Goal: Task Accomplishment & Management: Manage account settings

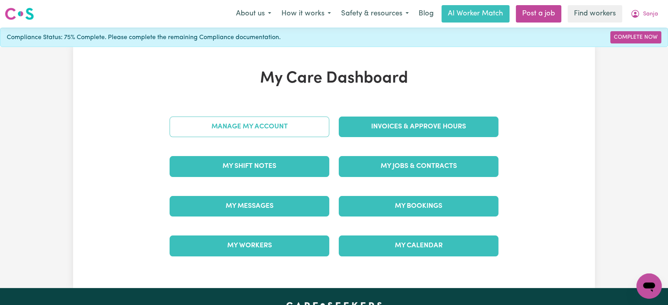
click at [319, 125] on link "Manage My Account" at bounding box center [250, 127] width 160 height 21
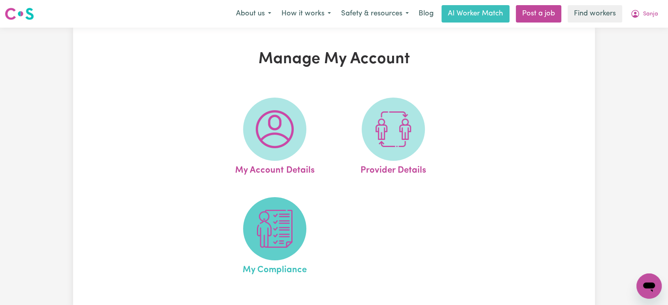
click at [276, 227] on img at bounding box center [275, 229] width 38 height 38
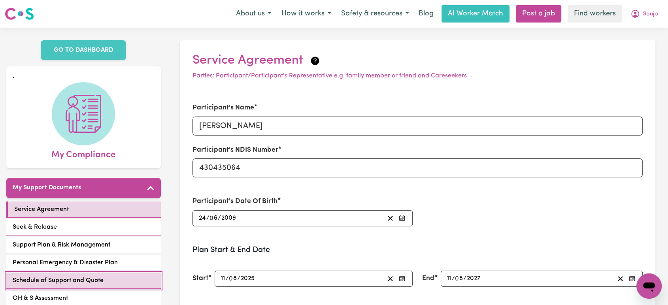
click at [79, 276] on span "Schedule of Support and Quote" at bounding box center [58, 280] width 91 height 9
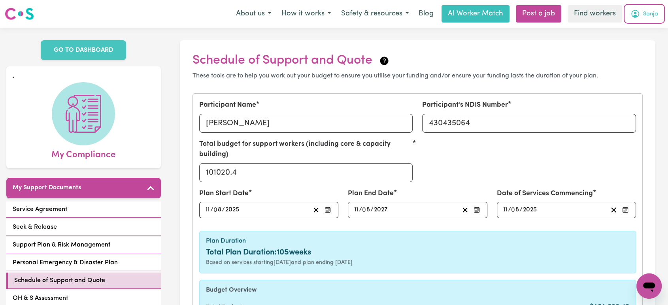
click at [637, 16] on icon "My Account" at bounding box center [635, 13] width 9 height 9
click at [637, 30] on link "My Dashboard" at bounding box center [632, 30] width 62 height 15
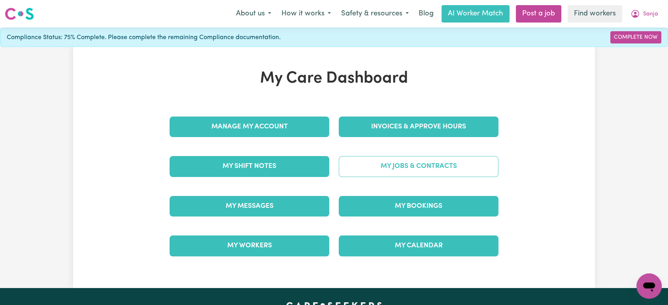
click at [430, 170] on link "My Jobs & Contracts" at bounding box center [419, 166] width 160 height 21
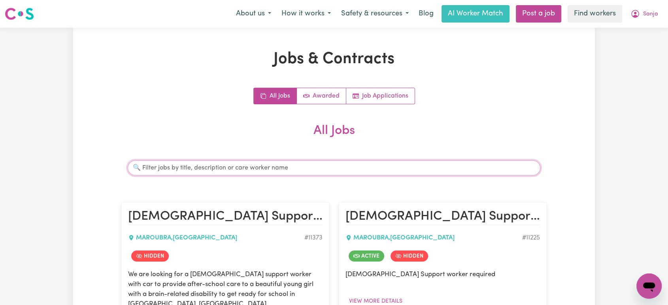
click at [326, 165] on input "Search jobs" at bounding box center [334, 168] width 413 height 15
type input "lindsey"
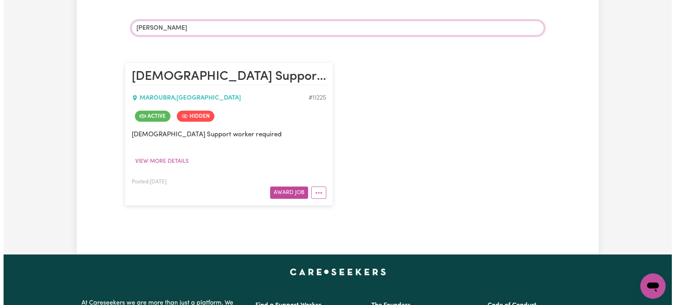
scroll to position [140, 0]
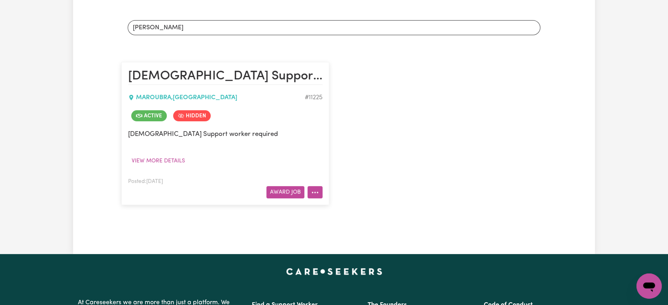
click at [315, 193] on icon "More options" at bounding box center [315, 193] width 8 height 8
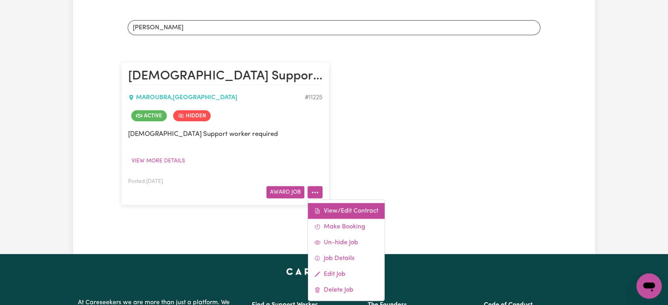
click at [338, 208] on link "View/Edit Contract" at bounding box center [346, 211] width 77 height 16
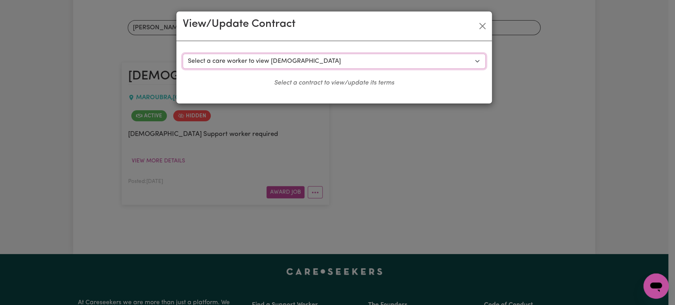
click at [334, 66] on select "Select a care worker to view contract #8434 - Johana P (contract terminated) #8…" at bounding box center [334, 61] width 303 height 15
select select "8056"
click at [183, 54] on select "Select a care worker to view contract #8434 - Johana P (contract terminated) #8…" at bounding box center [334, 61] width 303 height 15
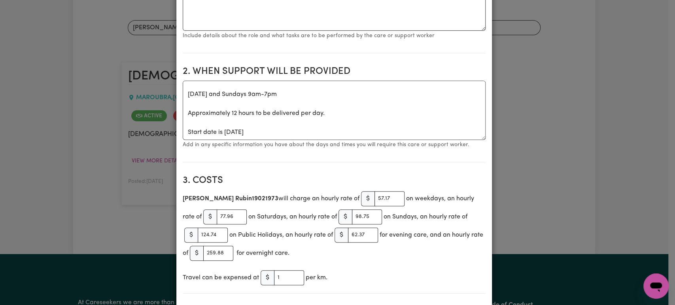
scroll to position [0, 0]
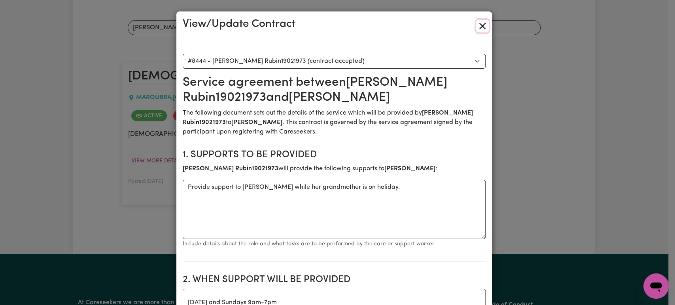
click at [479, 27] on button "Close" at bounding box center [482, 26] width 13 height 13
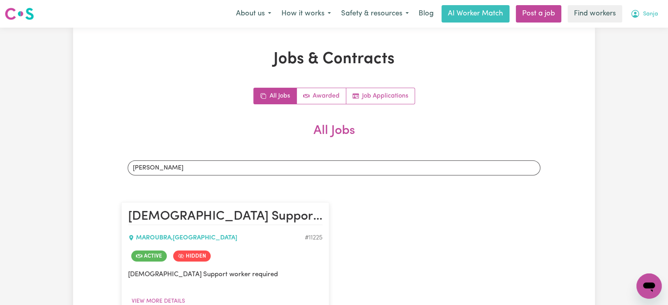
click at [655, 10] on span "Sanja" at bounding box center [650, 14] width 15 height 9
click at [640, 28] on link "My Dashboard" at bounding box center [632, 30] width 62 height 15
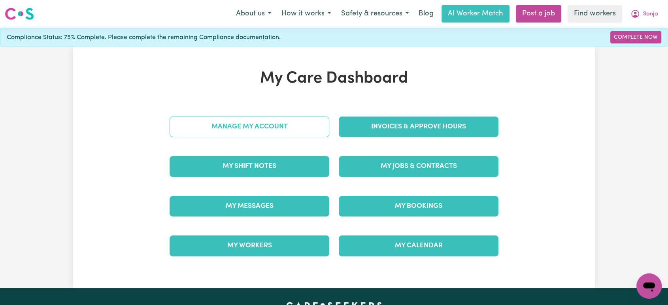
click at [300, 123] on link "Manage My Account" at bounding box center [250, 127] width 160 height 21
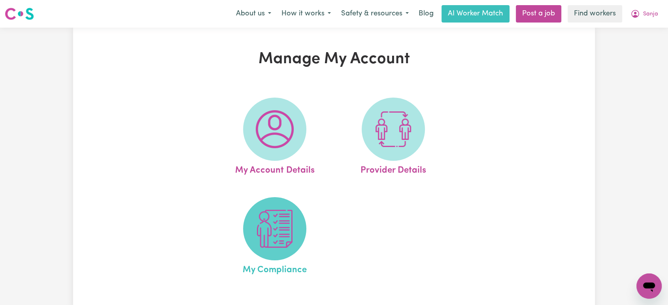
click at [264, 247] on img at bounding box center [275, 229] width 38 height 38
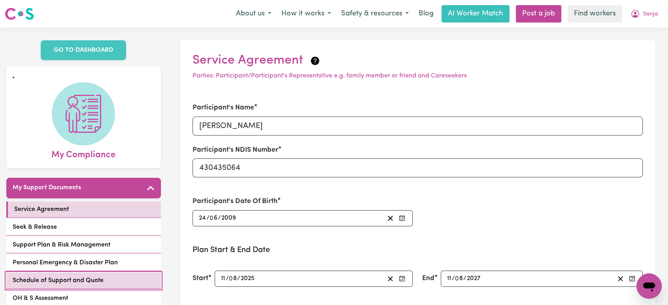
click at [108, 273] on link "Schedule of Support and Quote" at bounding box center [83, 281] width 155 height 16
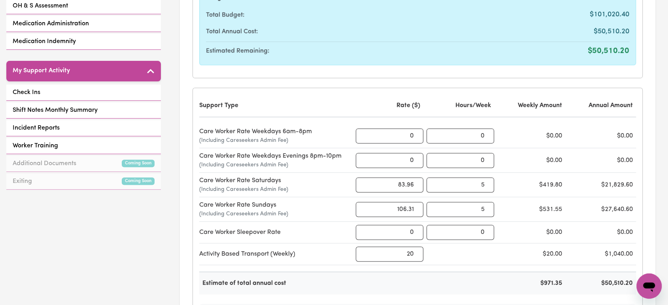
scroll to position [294, 0]
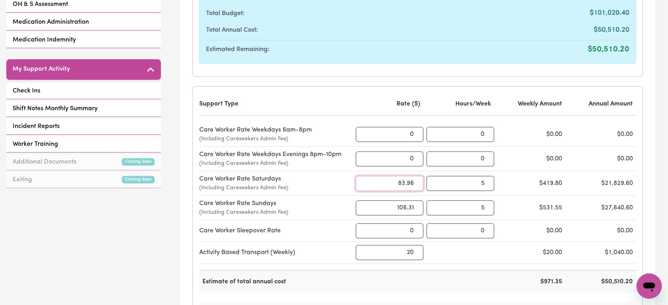
click at [401, 184] on input "83.96" at bounding box center [390, 183] width 68 height 15
paste input "6.53"
type input "86.53"
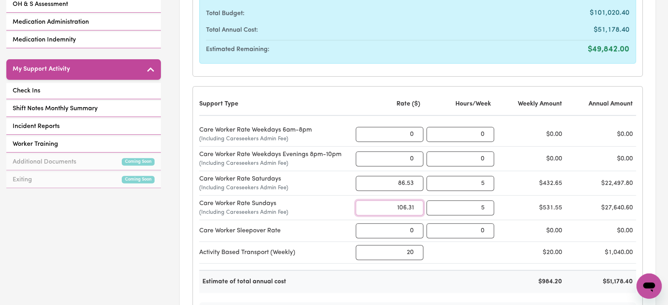
click at [405, 205] on input "106.31" at bounding box center [390, 207] width 68 height 15
type input "109.61"
click at [468, 256] on div "Activity Based Transport (Weekly) 20 $20.00 $1,040.00" at bounding box center [417, 253] width 437 height 22
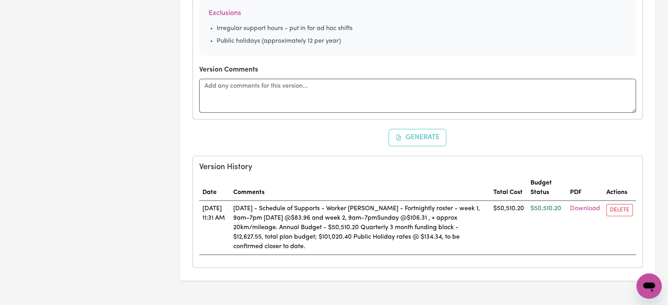
scroll to position [597, 0]
click at [414, 134] on button "Generate" at bounding box center [418, 137] width 58 height 17
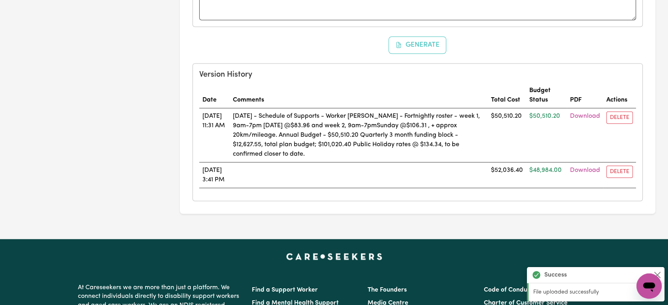
scroll to position [690, 0]
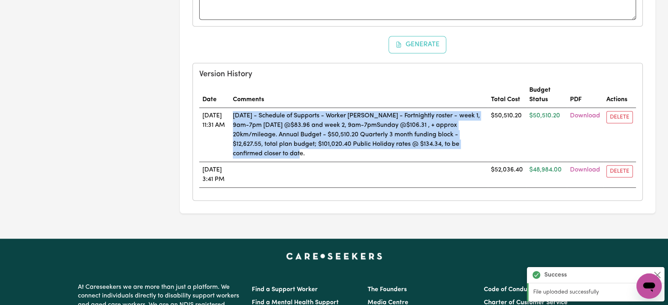
drag, startPoint x: 330, startPoint y: 151, endPoint x: 245, endPoint y: 106, distance: 95.7
click at [245, 108] on td "16/09/25 - Schedule of Supports - Worker Lindsey - Fortnightly roster - week 1,…" at bounding box center [359, 135] width 258 height 54
copy td "16/09/25 - Schedule of Supports - Worker Lindsey - Fortnightly roster - week 1,…"
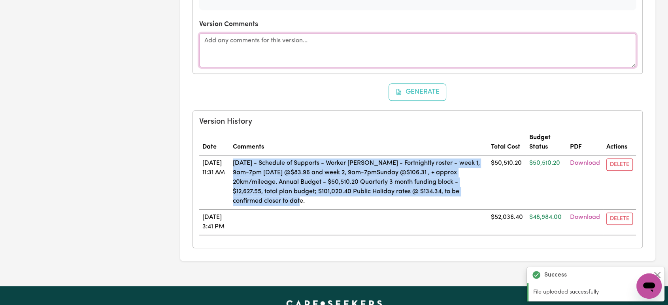
click at [376, 54] on textarea at bounding box center [417, 50] width 437 height 34
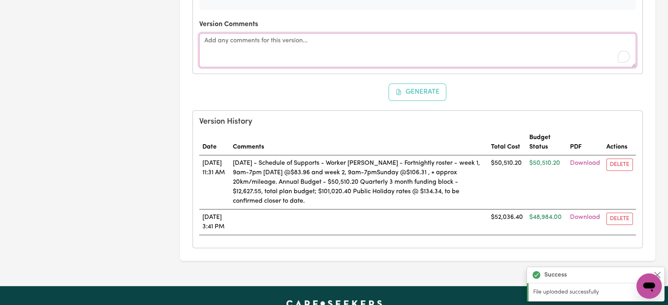
paste textarea "16/09/25 - Schedule of Supports - Worker Lindsey - Fortnightly roster - week 1,…"
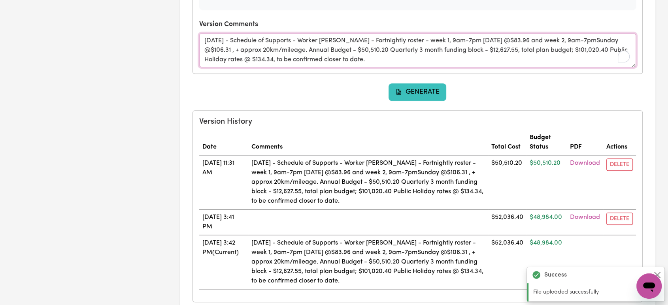
type textarea "16/09/25 - Schedule of Supports - Worker Lindsey - Fortnightly roster - week 1,…"
click at [416, 85] on button "Generate" at bounding box center [418, 91] width 58 height 17
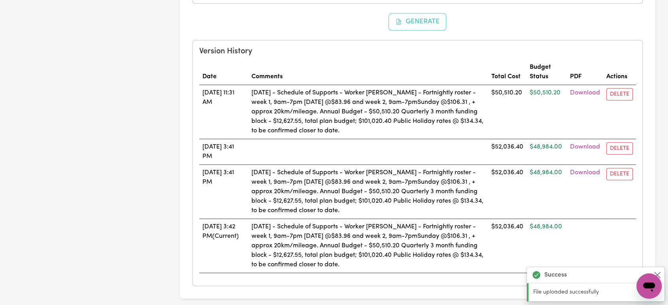
scroll to position [714, 0]
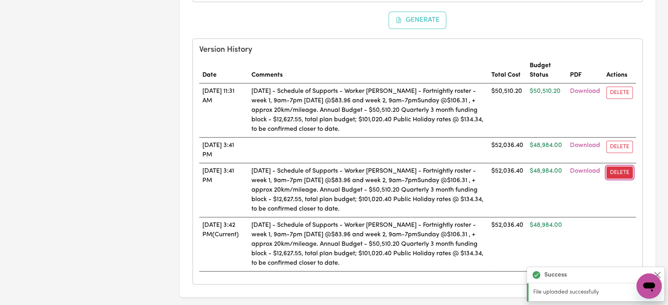
click at [621, 168] on button "Delete" at bounding box center [619, 172] width 26 height 12
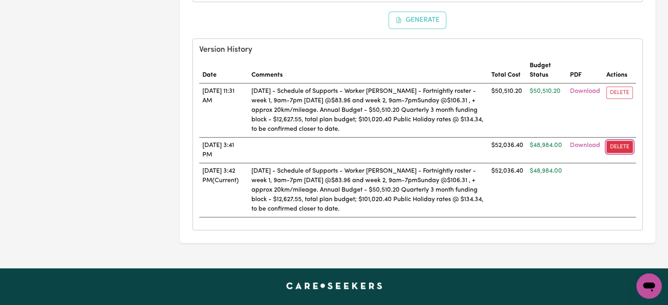
click at [620, 144] on button "Delete" at bounding box center [619, 147] width 26 height 12
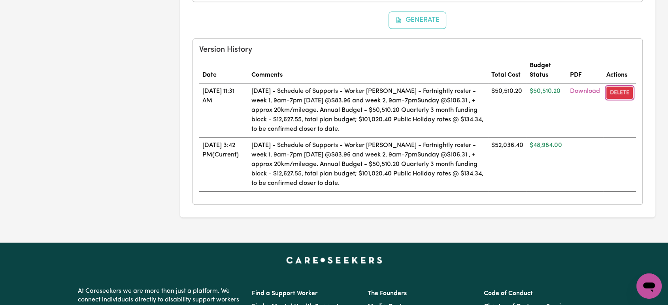
click at [624, 92] on button "Delete" at bounding box center [619, 93] width 26 height 12
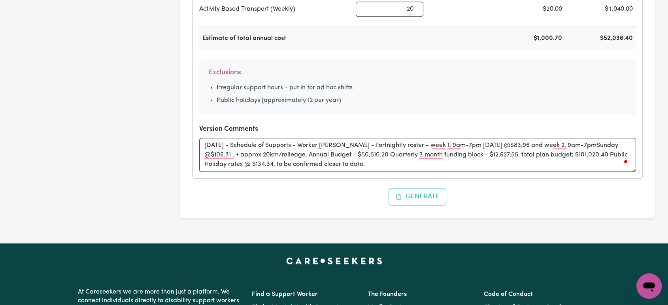
scroll to position [536, 0]
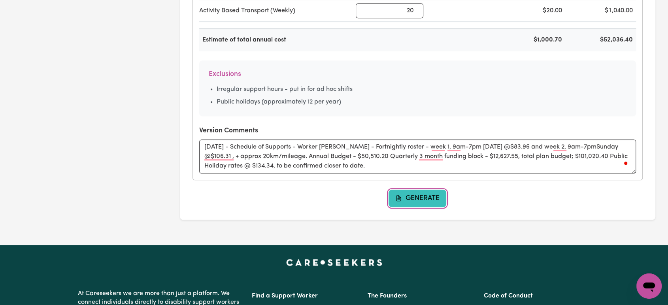
click at [404, 201] on button "Generate" at bounding box center [418, 198] width 58 height 17
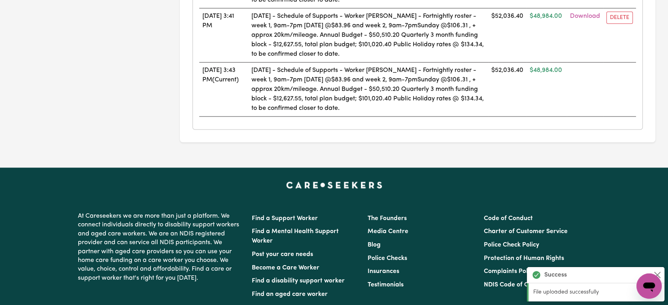
scroll to position [927, 0]
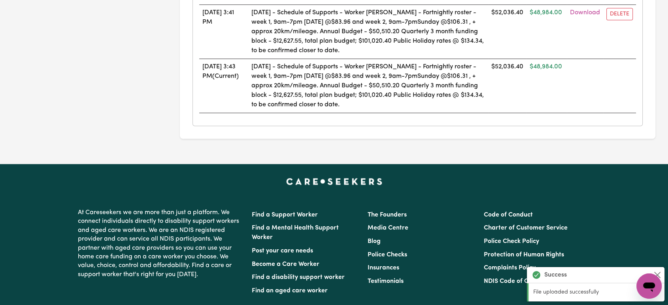
click at [532, 179] on div at bounding box center [334, 181] width 522 height 9
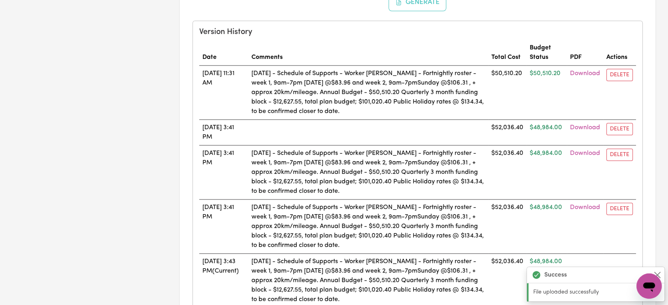
scroll to position [728, 0]
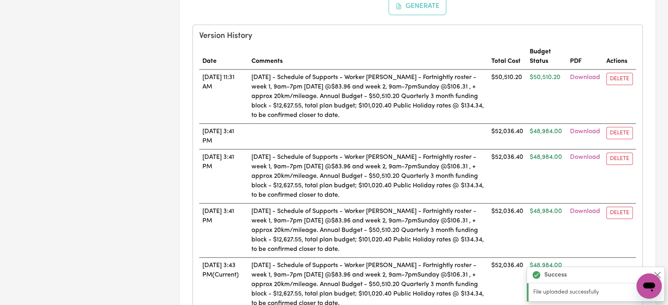
click at [625, 144] on td "Delete" at bounding box center [619, 137] width 33 height 26
click at [627, 127] on button "Delete" at bounding box center [619, 133] width 26 height 12
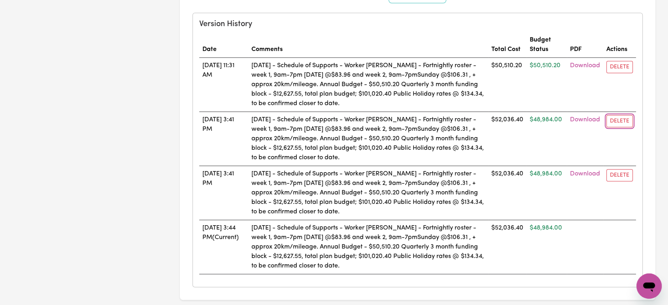
scroll to position [740, 0]
click at [611, 174] on button "Delete" at bounding box center [619, 175] width 26 height 12
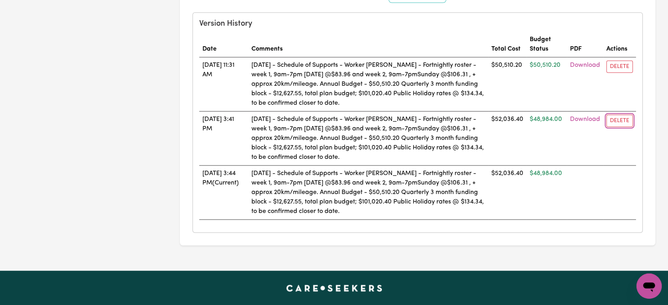
drag, startPoint x: 624, startPoint y: 121, endPoint x: 374, endPoint y: 28, distance: 266.9
click at [624, 121] on button "Delete" at bounding box center [619, 121] width 26 height 12
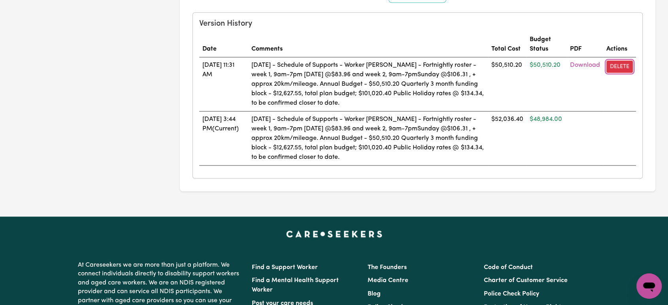
click at [610, 66] on button "Delete" at bounding box center [619, 66] width 26 height 12
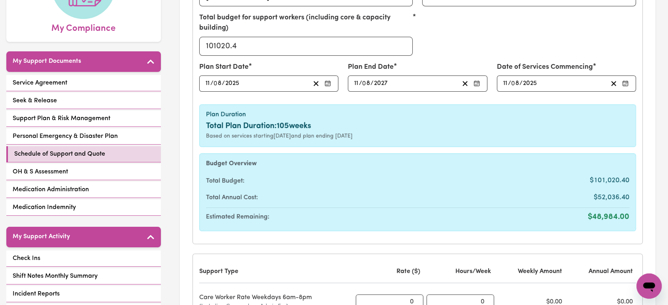
scroll to position [0, 0]
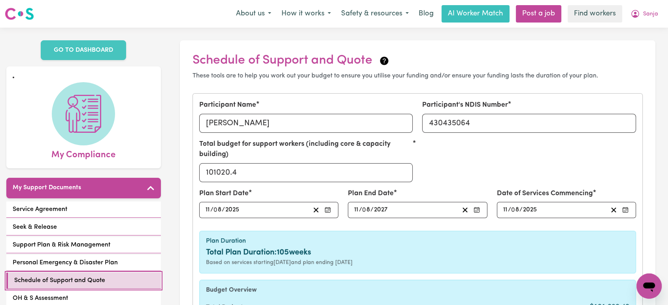
click at [77, 276] on span "Schedule of Support and Quote" at bounding box center [59, 280] width 91 height 9
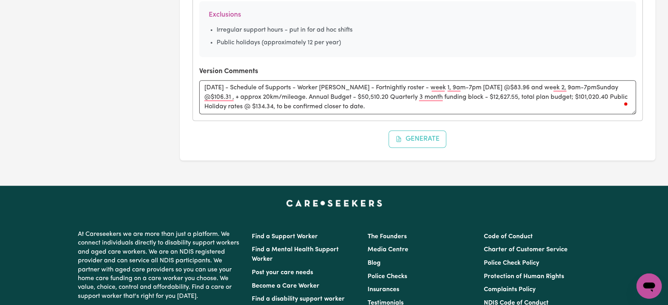
scroll to position [611, 0]
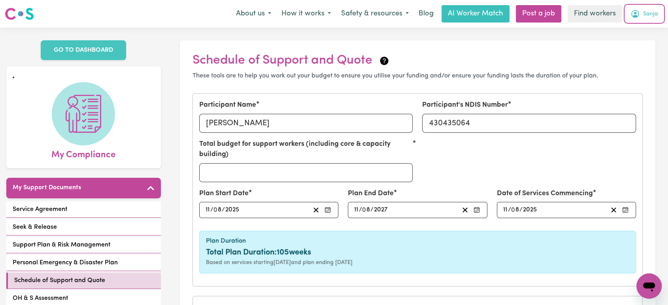
click at [639, 17] on icon "My Account" at bounding box center [635, 13] width 9 height 9
click at [629, 33] on link "My Dashboard" at bounding box center [632, 30] width 62 height 15
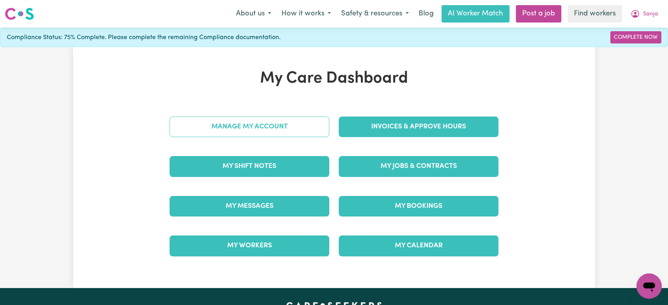
click at [247, 134] on link "Manage My Account" at bounding box center [250, 127] width 160 height 21
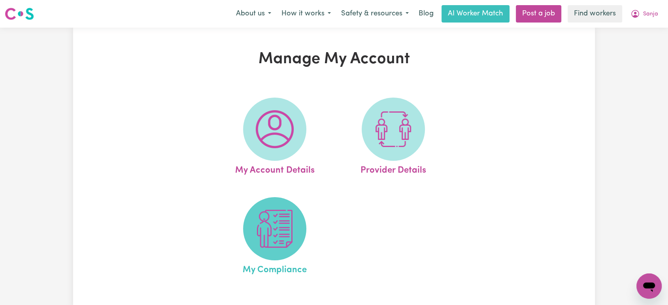
click at [266, 236] on img at bounding box center [275, 229] width 38 height 38
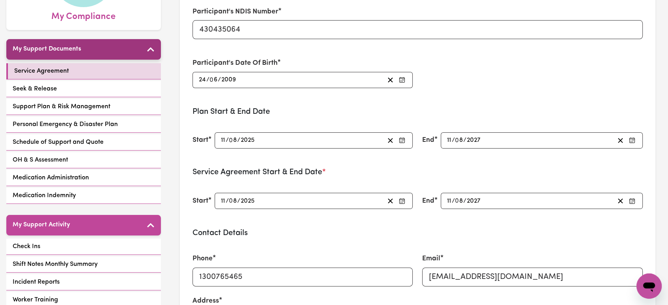
scroll to position [142, 0]
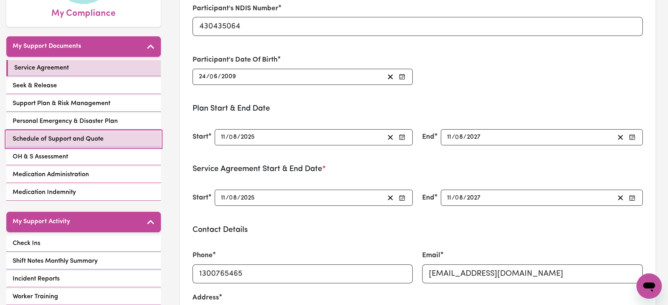
click at [126, 131] on link "Schedule of Support and Quote" at bounding box center [83, 139] width 155 height 16
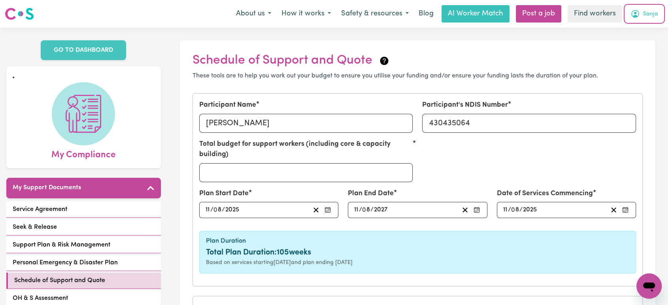
click at [655, 12] on span "Sanja" at bounding box center [650, 14] width 15 height 9
click at [629, 48] on link "Logout" at bounding box center [632, 45] width 62 height 15
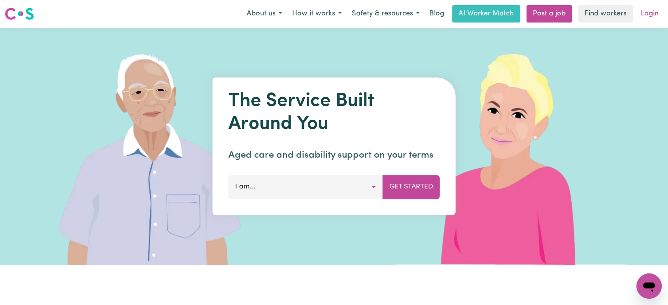
click at [657, 13] on link "Login" at bounding box center [649, 13] width 27 height 17
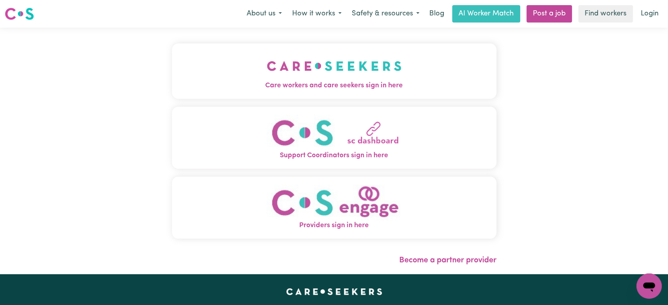
click at [242, 79] on button "Care workers and care seekers sign in here" at bounding box center [334, 70] width 325 height 55
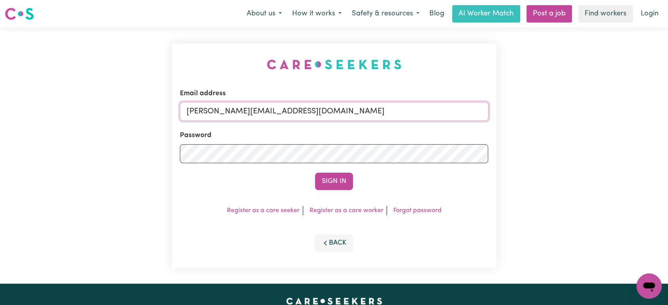
click at [278, 115] on input "[PERSON_NAME][EMAIL_ADDRESS][DOMAIN_NAME]" at bounding box center [334, 111] width 309 height 19
drag, startPoint x: 384, startPoint y: 115, endPoint x: 225, endPoint y: 114, distance: 158.5
click at [225, 114] on input "[EMAIL_ADDRESS][DOMAIN_NAME]" at bounding box center [334, 111] width 309 height 19
type input "superuser~16/09/25 - Schedule of Supports - Worker Lindsey - Fortnightly roster…"
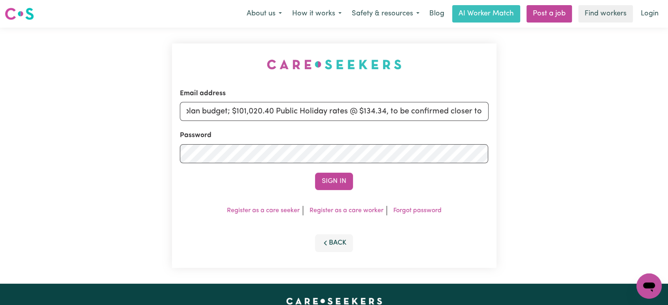
click at [315, 173] on button "Sign In" at bounding box center [334, 181] width 38 height 17
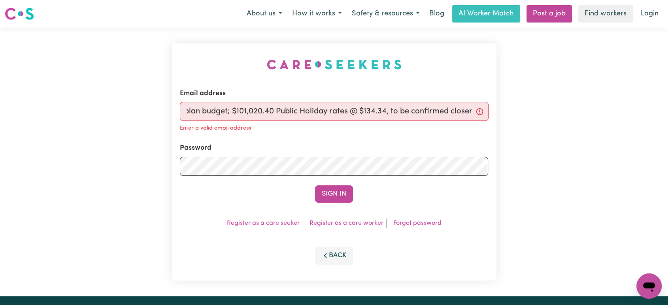
click at [258, 109] on input "superuser~16/09/25 - Schedule of Supports - Worker Lindsey - Fortnightly roster…" at bounding box center [334, 111] width 309 height 19
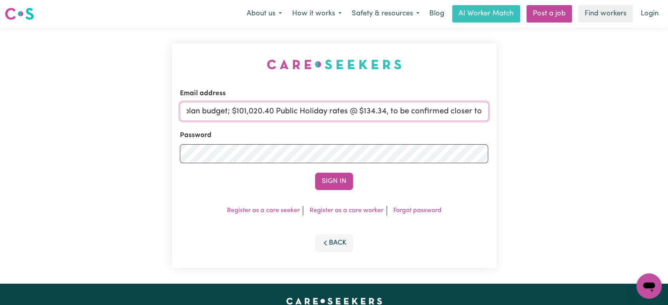
scroll to position [0, 0]
click at [319, 108] on input "superuser~16/09/25 - Schedule of Supports - Worker Lindsey - Fortnightly roster…" at bounding box center [334, 111] width 309 height 19
drag, startPoint x: 378, startPoint y: 104, endPoint x: 227, endPoint y: 97, distance: 151.2
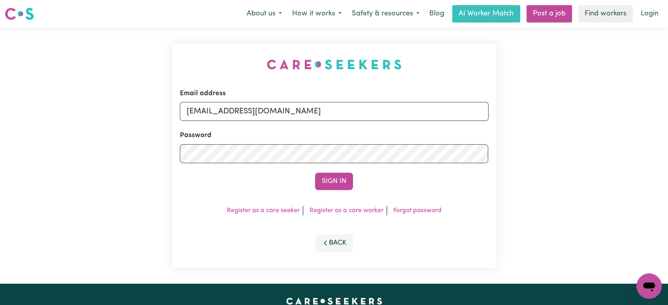
click at [227, 97] on div "Email address [EMAIL_ADDRESS][DOMAIN_NAME]" at bounding box center [334, 105] width 309 height 32
type input "superuser~sanjalovrakovicJC@careseekers.com.au"
click at [315, 173] on button "Sign In" at bounding box center [334, 181] width 38 height 17
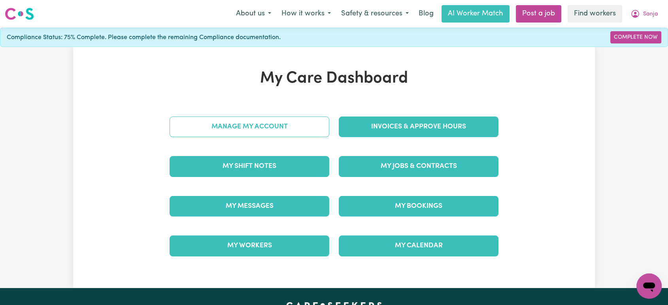
click at [244, 126] on link "Manage My Account" at bounding box center [250, 127] width 160 height 21
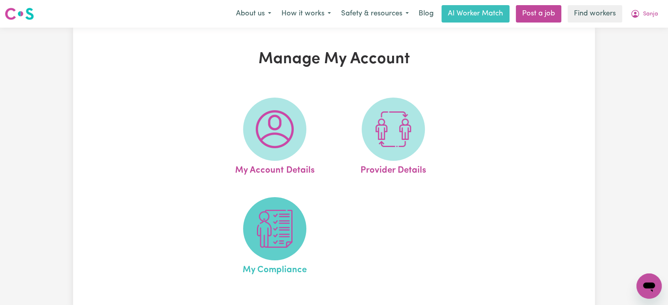
click at [259, 223] on img at bounding box center [275, 229] width 38 height 38
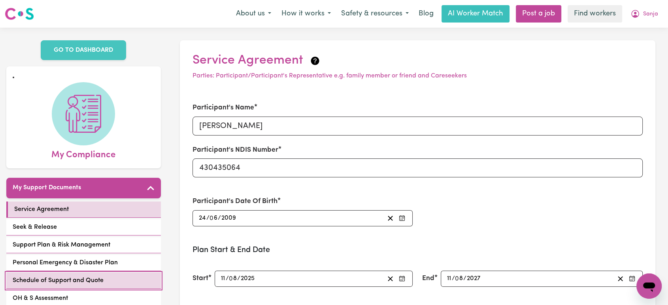
click at [97, 276] on span "Schedule of Support and Quote" at bounding box center [58, 280] width 91 height 9
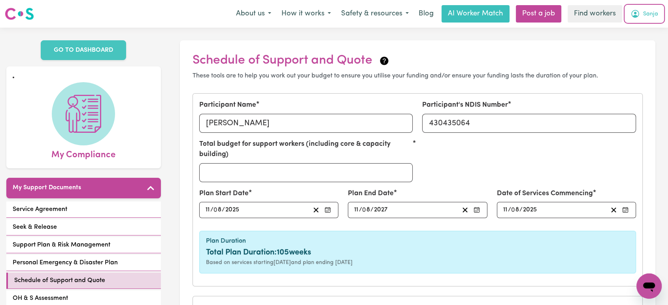
click at [658, 9] on button "Sanja" at bounding box center [644, 14] width 38 height 17
click at [626, 36] on link "My Dashboard" at bounding box center [632, 30] width 62 height 15
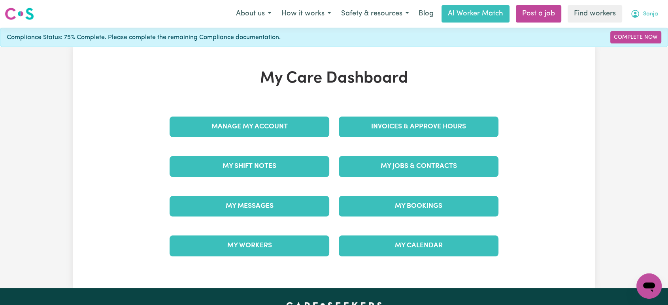
click at [638, 14] on icon "My Account" at bounding box center [635, 13] width 9 height 9
click at [629, 32] on link "My Dashboard" at bounding box center [632, 30] width 62 height 15
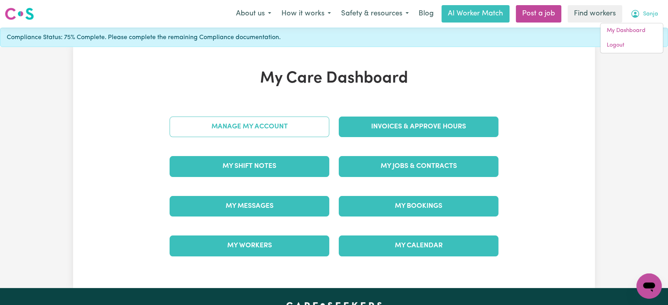
click at [279, 130] on link "Manage My Account" at bounding box center [250, 127] width 160 height 21
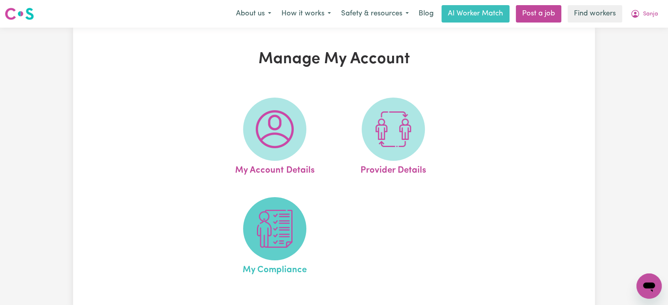
click at [271, 239] on img at bounding box center [275, 229] width 38 height 38
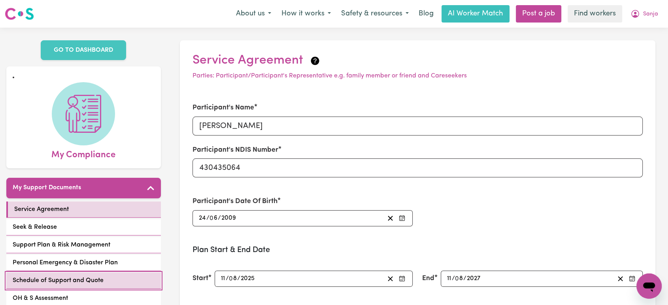
click at [57, 276] on span "Schedule of Support and Quote" at bounding box center [58, 280] width 91 height 9
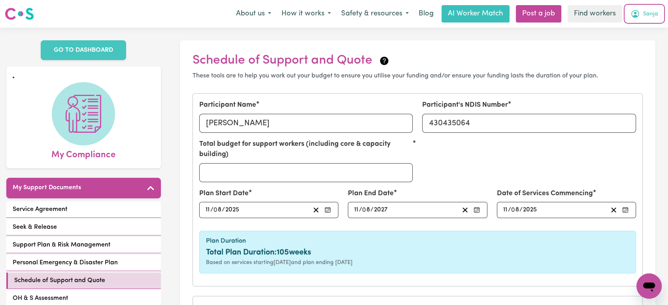
click at [651, 11] on span "Sanja" at bounding box center [650, 14] width 15 height 9
click at [631, 41] on link "Logout" at bounding box center [632, 45] width 62 height 15
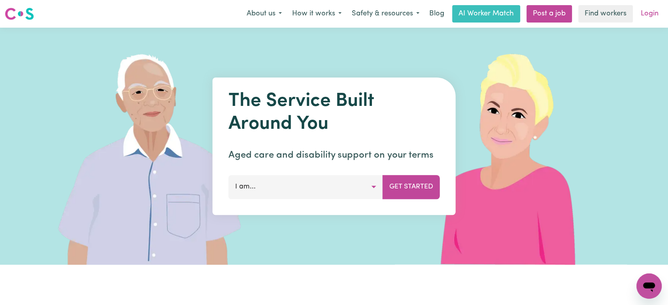
click at [644, 20] on link "Login" at bounding box center [649, 13] width 27 height 17
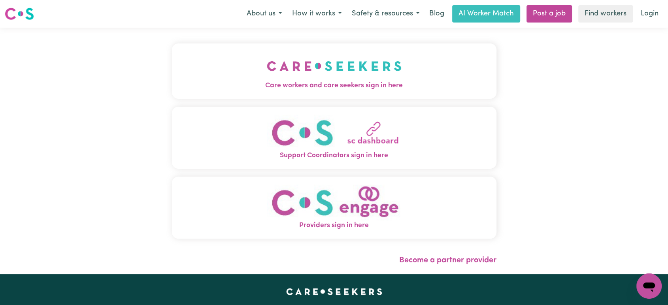
click at [349, 78] on img "Care workers and care seekers sign in here" at bounding box center [334, 65] width 135 height 29
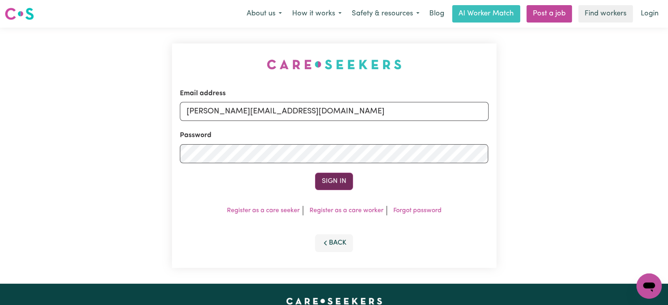
click at [334, 183] on button "Sign In" at bounding box center [334, 181] width 38 height 17
click at [490, 69] on div "Email address lindsay@careseekers.com.au Password Sign In Register as a care se…" at bounding box center [334, 155] width 325 height 225
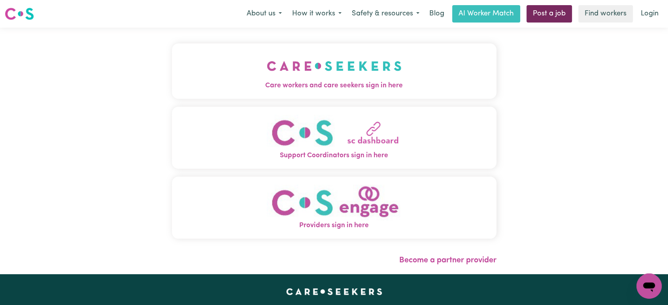
click at [555, 19] on link "Post a job" at bounding box center [549, 13] width 45 height 17
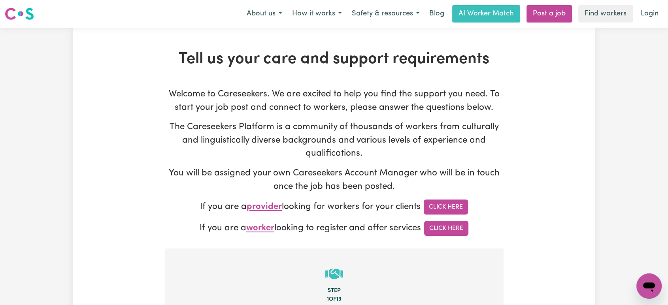
type input "lindsay@careseekers.com.au"
click at [642, 18] on link "Login" at bounding box center [649, 13] width 27 height 17
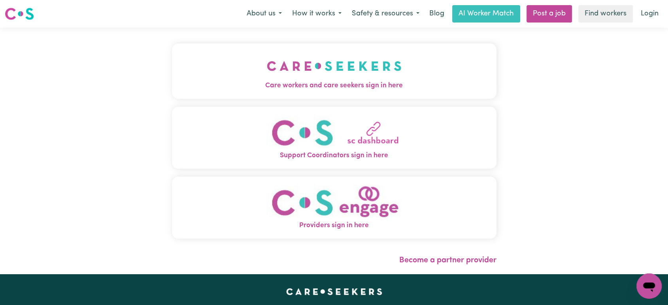
click at [343, 87] on span "Care workers and care seekers sign in here" at bounding box center [334, 86] width 325 height 10
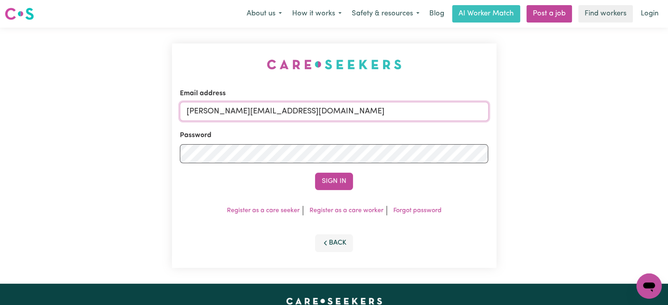
click at [336, 115] on input "lindsay@careseekers.com.au" at bounding box center [334, 111] width 309 height 19
drag, startPoint x: 395, startPoint y: 111, endPoint x: 229, endPoint y: 107, distance: 166.1
click at [229, 107] on input "superuser~CaronuttingMMJ@careseekers.com.au" at bounding box center [334, 111] width 309 height 19
type input "superuser~rainhelensburgh@careseekers.com.au"
click at [315, 173] on button "Sign In" at bounding box center [334, 181] width 38 height 17
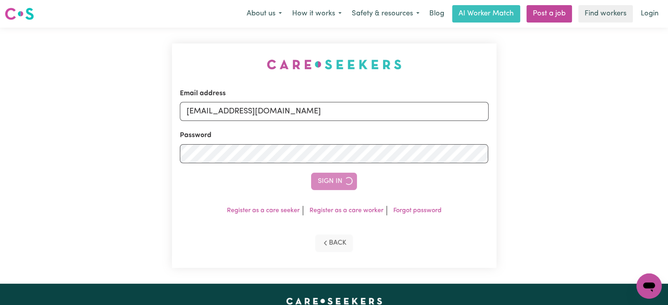
click at [377, 126] on form "Email address superuser~rainhelensburgh@careseekers.com.au Password Sign In" at bounding box center [334, 140] width 309 height 102
drag, startPoint x: 385, startPoint y: 110, endPoint x: 229, endPoint y: 96, distance: 157.6
click at [229, 96] on div "Email address superuser~rainhelensburgh@careseekers.com.au" at bounding box center [334, 105] width 309 height 32
click at [340, 112] on input "[PERSON_NAME][EMAIL_ADDRESS][DOMAIN_NAME]" at bounding box center [334, 111] width 309 height 19
drag, startPoint x: 380, startPoint y: 113, endPoint x: 225, endPoint y: 98, distance: 155.3
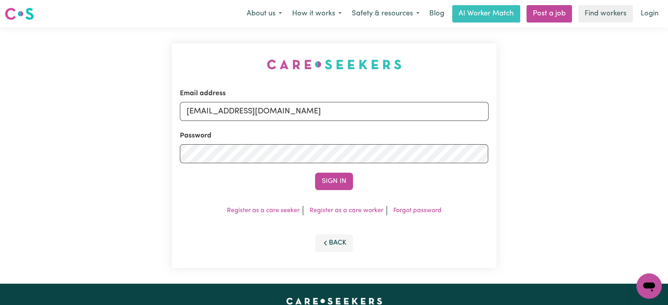
click at [225, 98] on div "Email address [EMAIL_ADDRESS][DOMAIN_NAME]" at bounding box center [334, 105] width 309 height 32
type input "[EMAIL_ADDRESS][DOMAIN_NAME]"
click at [315, 173] on button "Sign In" at bounding box center [334, 181] width 38 height 17
